Goal: Navigation & Orientation: Find specific page/section

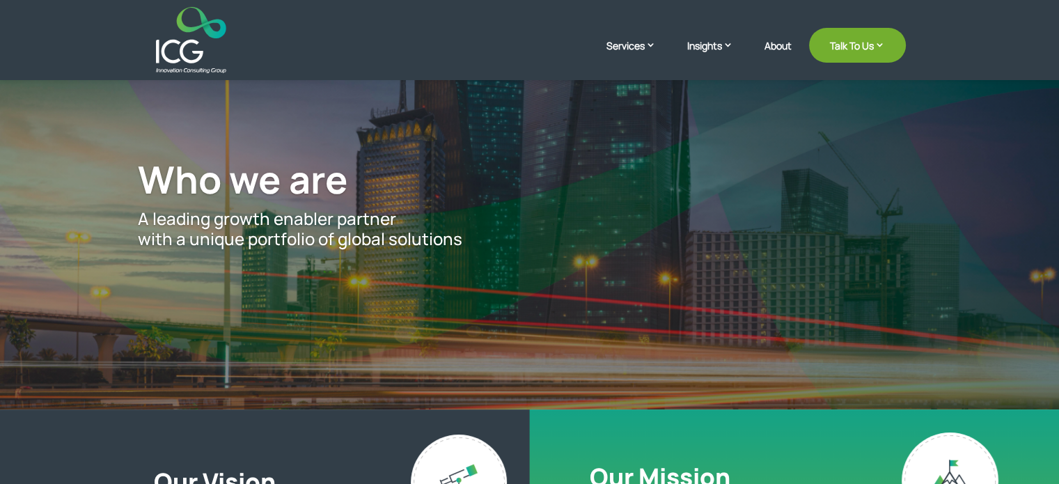
scroll to position [72, 0]
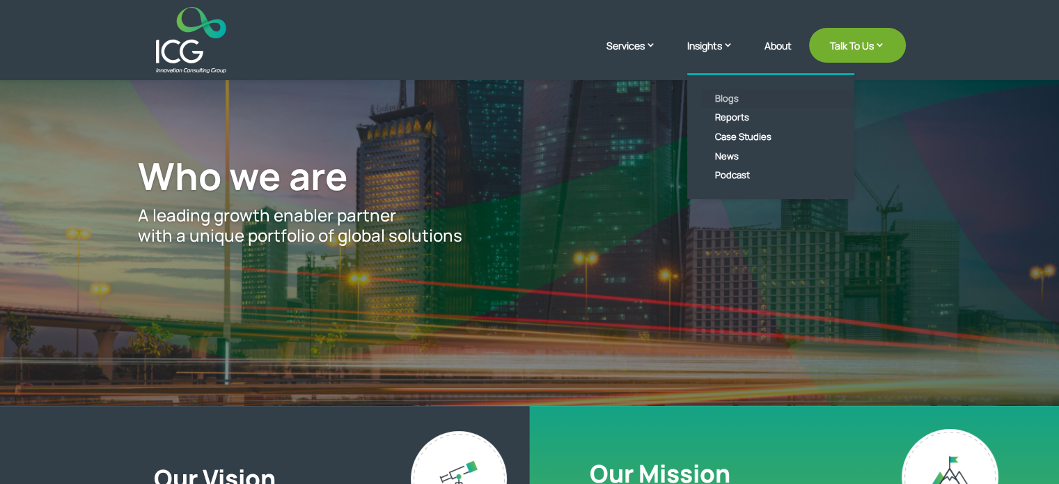
click at [731, 97] on link "Blogs" at bounding box center [781, 98] width 160 height 19
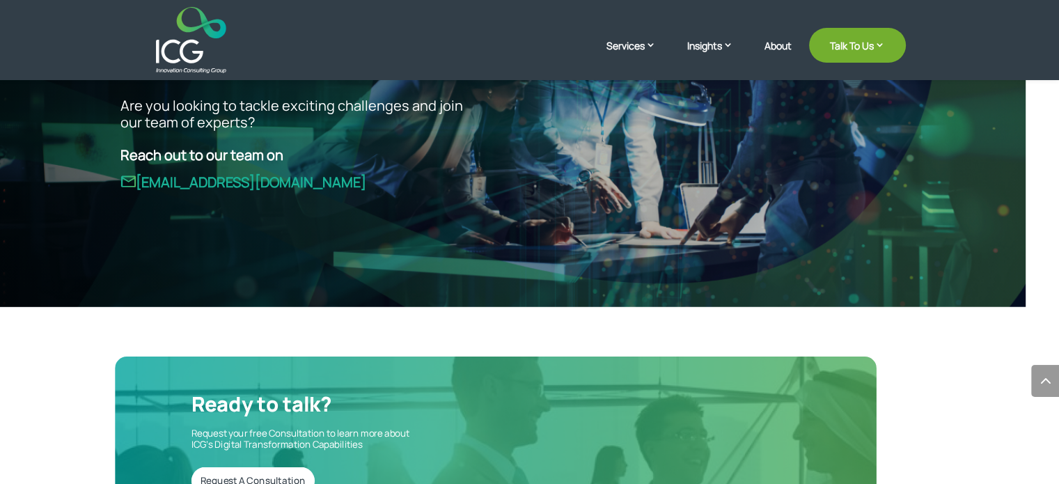
scroll to position [0, 0]
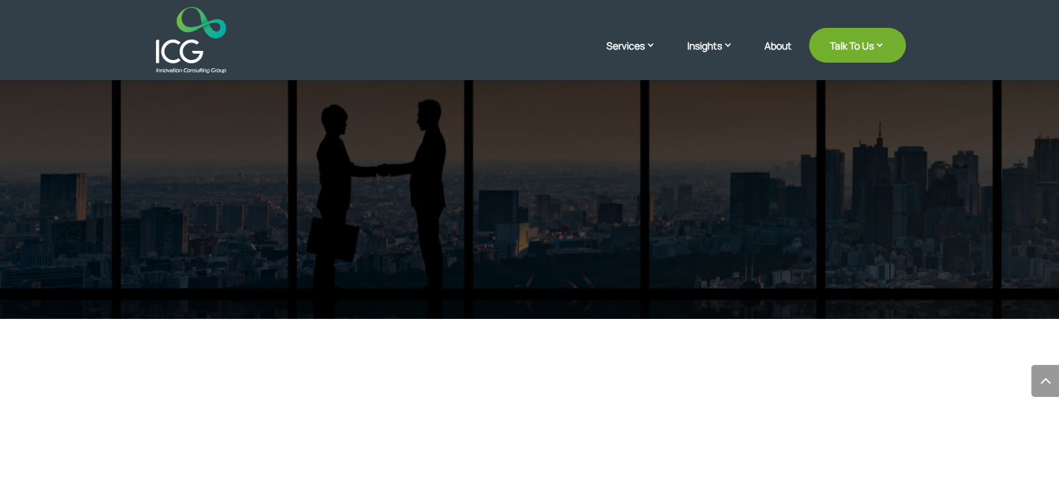
scroll to position [4472, 0]
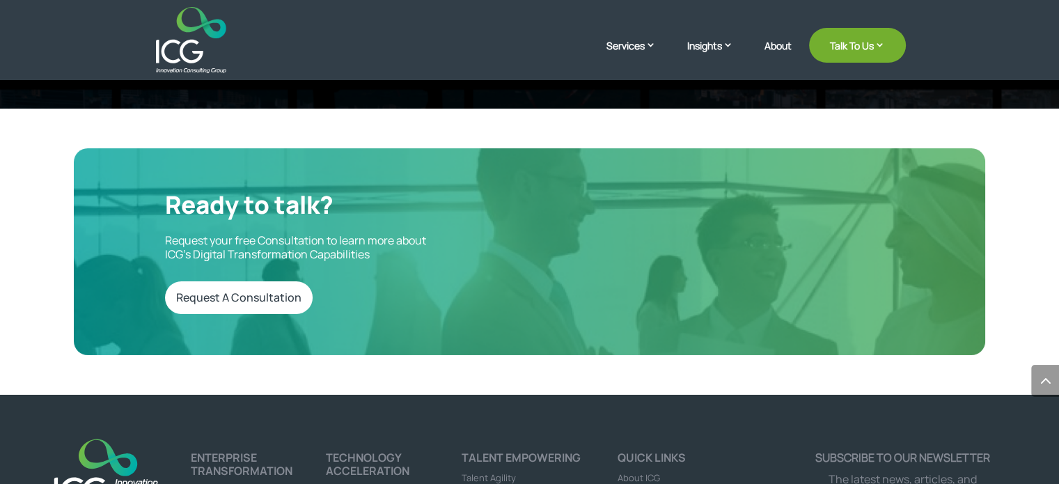
scroll to position [4624, 0]
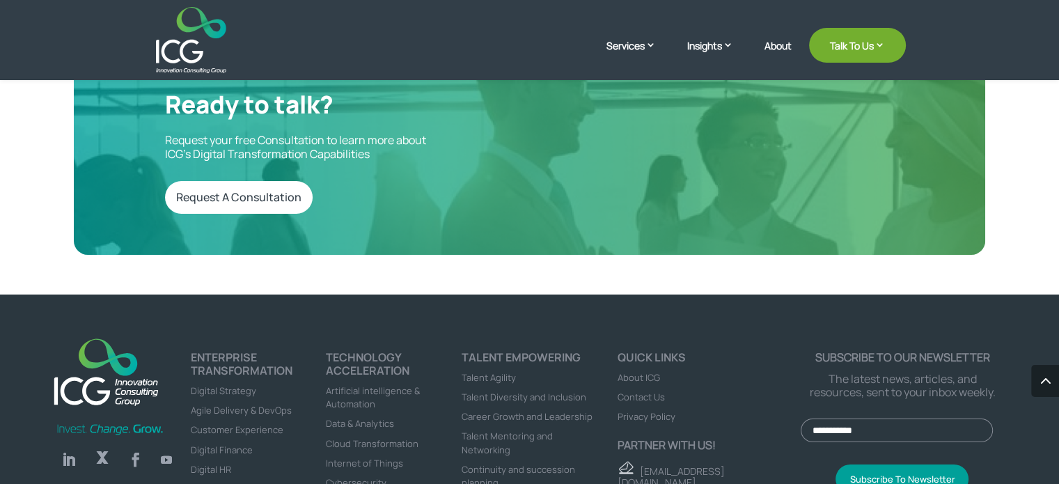
click at [170, 448] on link "Follow" at bounding box center [166, 459] width 22 height 22
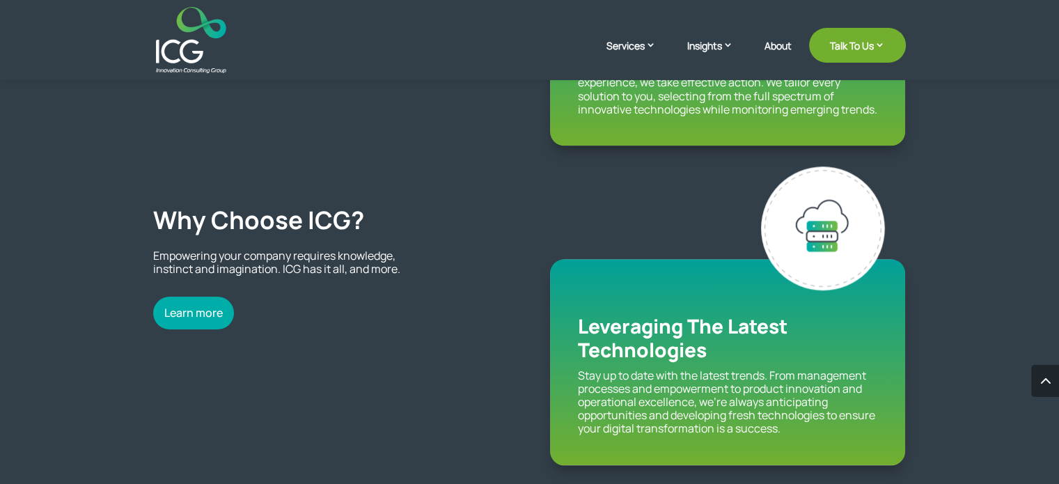
scroll to position [1598, 0]
